Goal: Obtain resource: Download file/media

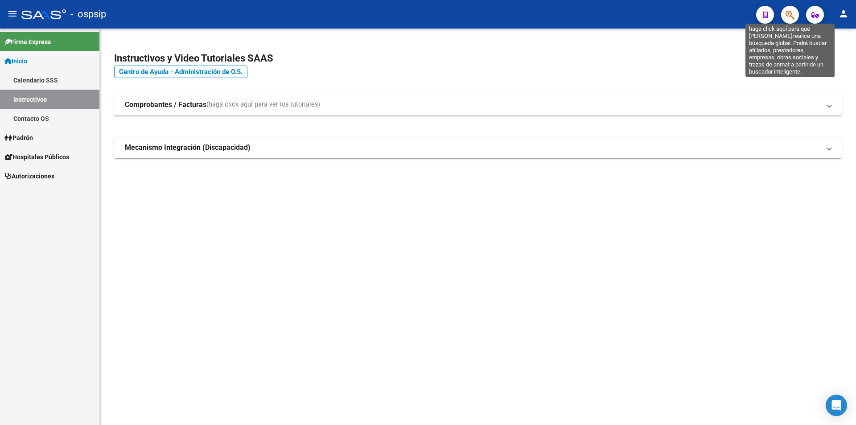
click at [790, 13] on icon "button" at bounding box center [789, 15] width 9 height 10
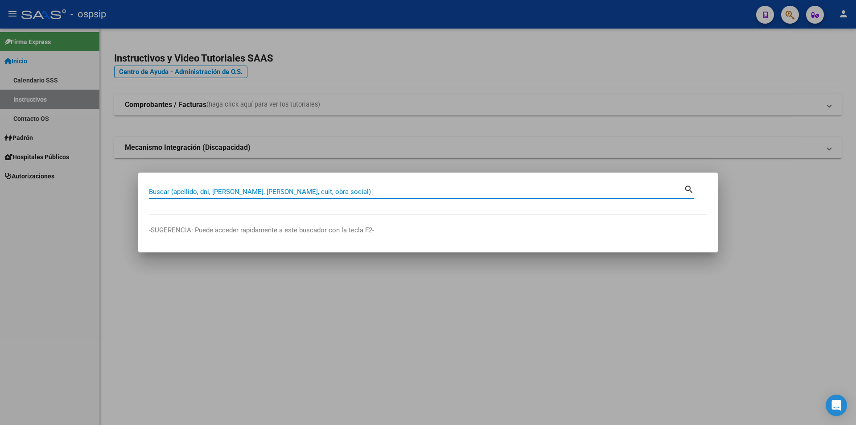
click at [186, 190] on input "Buscar (apellido, dni, [PERSON_NAME], [PERSON_NAME], cuit, obra social)" at bounding box center [416, 192] width 535 height 8
type input "24033176"
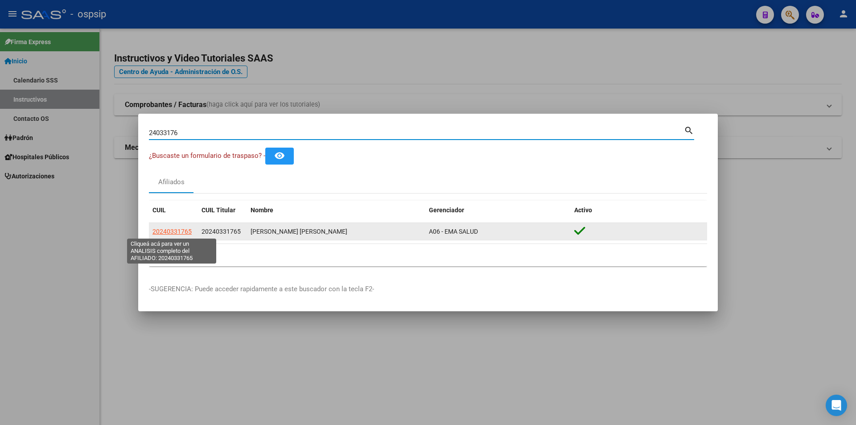
click at [178, 230] on span "20240331765" at bounding box center [171, 231] width 39 height 7
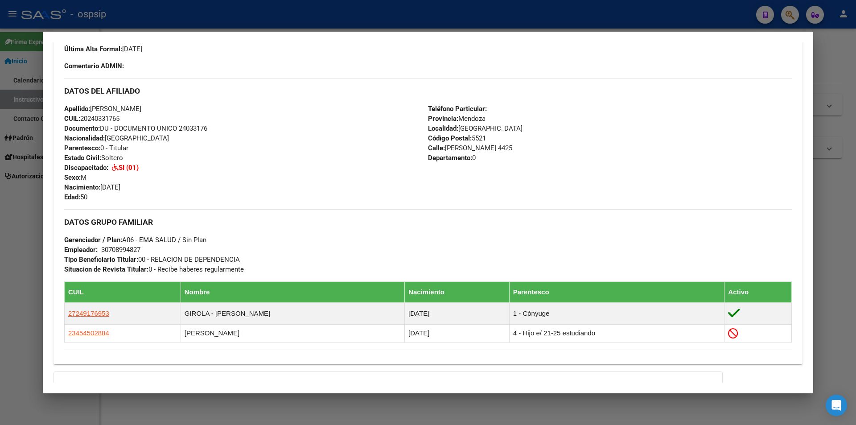
scroll to position [352, 0]
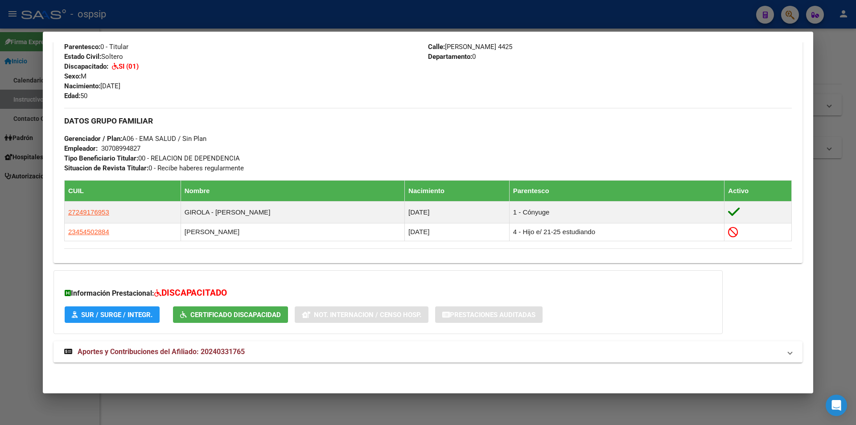
click at [226, 313] on span "Certificado Discapacidad" at bounding box center [235, 315] width 90 height 8
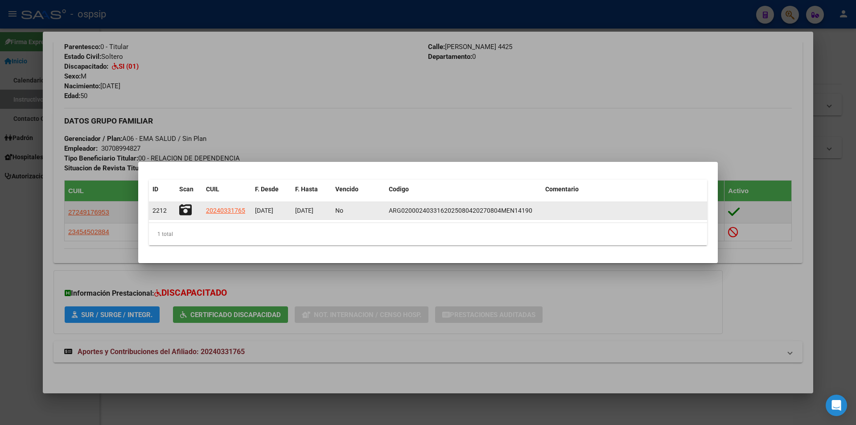
click at [188, 212] on icon at bounding box center [185, 210] width 12 height 12
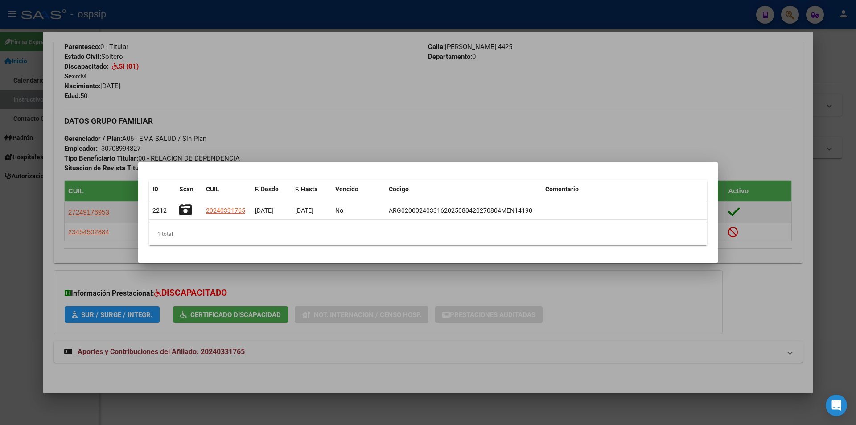
click at [577, 70] on div at bounding box center [428, 212] width 856 height 425
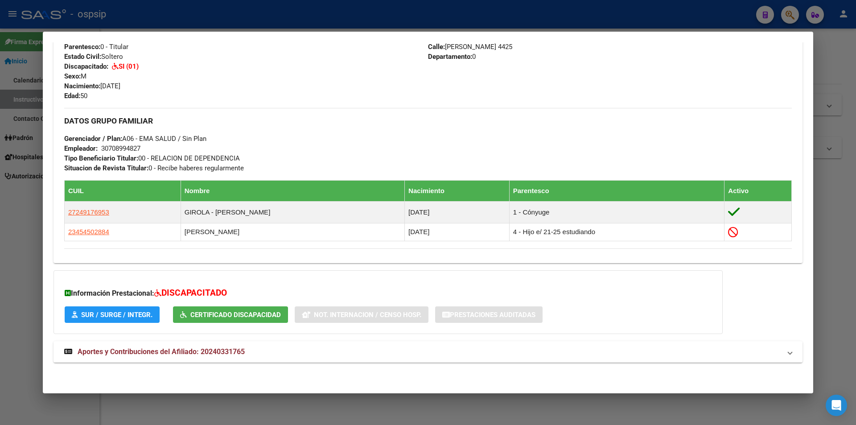
click at [227, 315] on span "Certificado Discapacidad" at bounding box center [235, 315] width 90 height 8
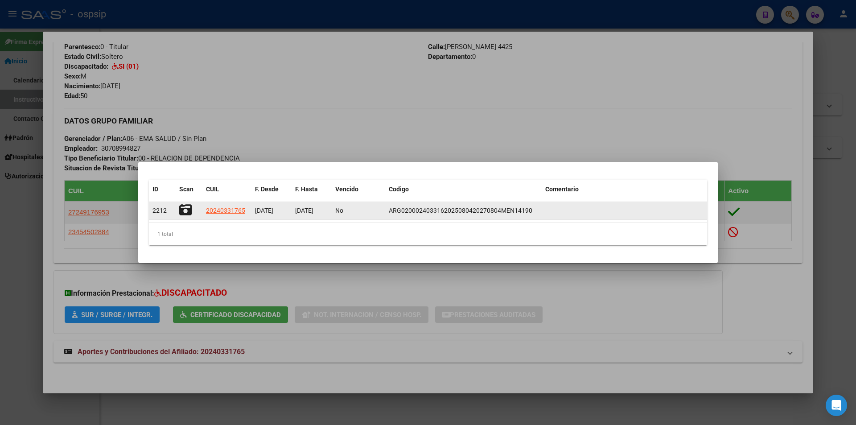
click at [188, 206] on icon at bounding box center [185, 210] width 12 height 12
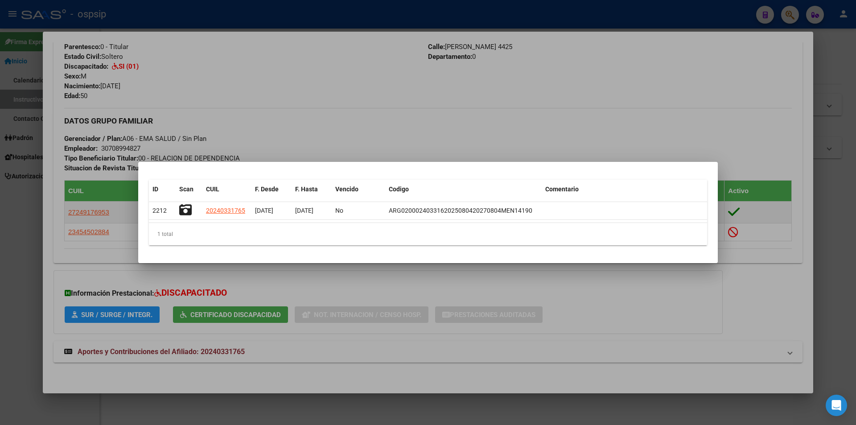
click at [505, 83] on div at bounding box center [428, 212] width 856 height 425
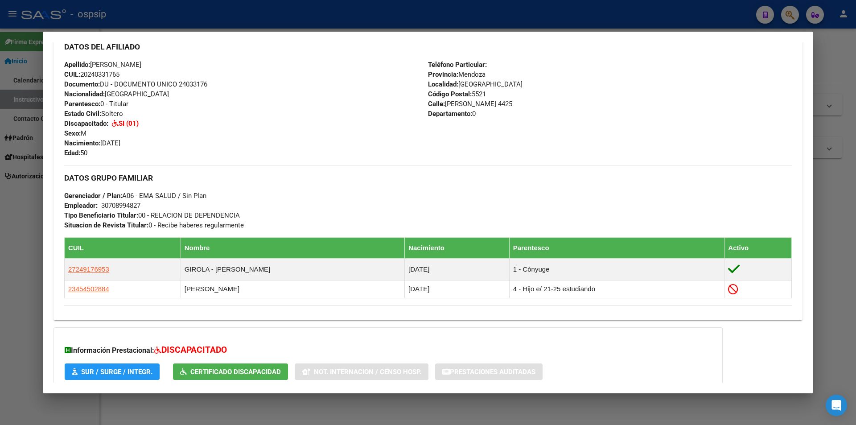
scroll to position [173, 0]
